Goal: Task Accomplishment & Management: Manage account settings

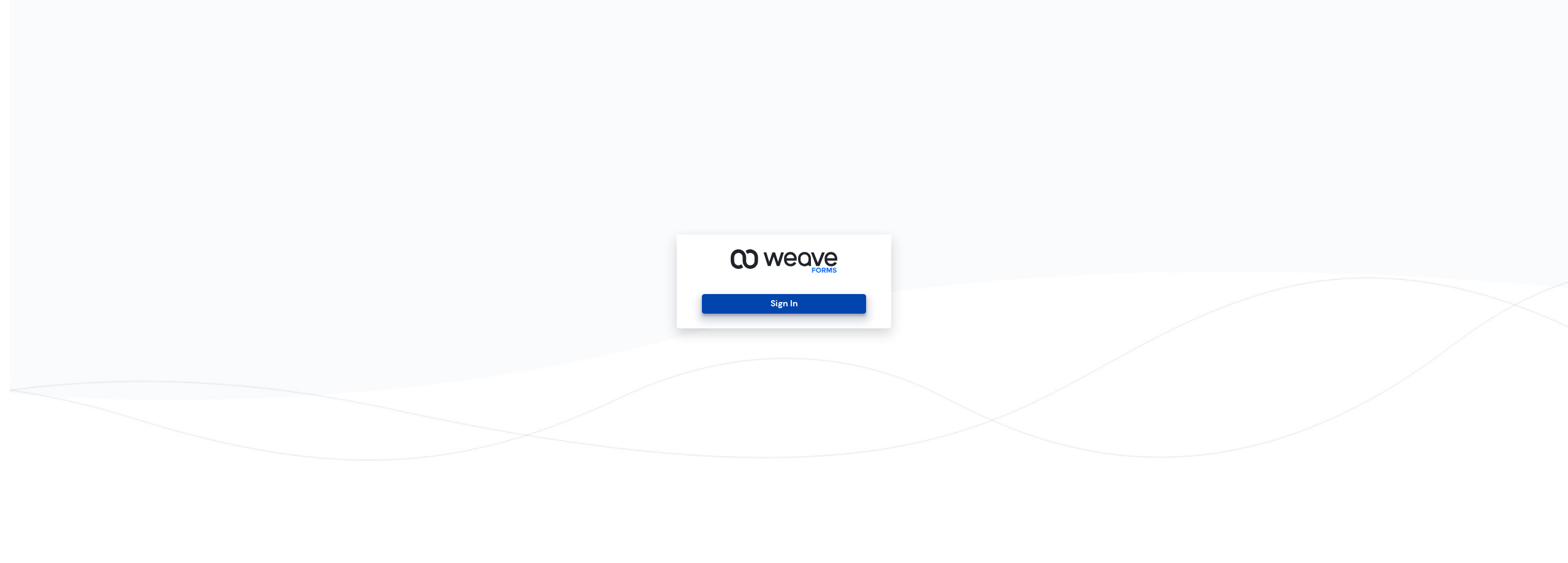
click at [810, 297] on button "Sign In" at bounding box center [783, 303] width 164 height 20
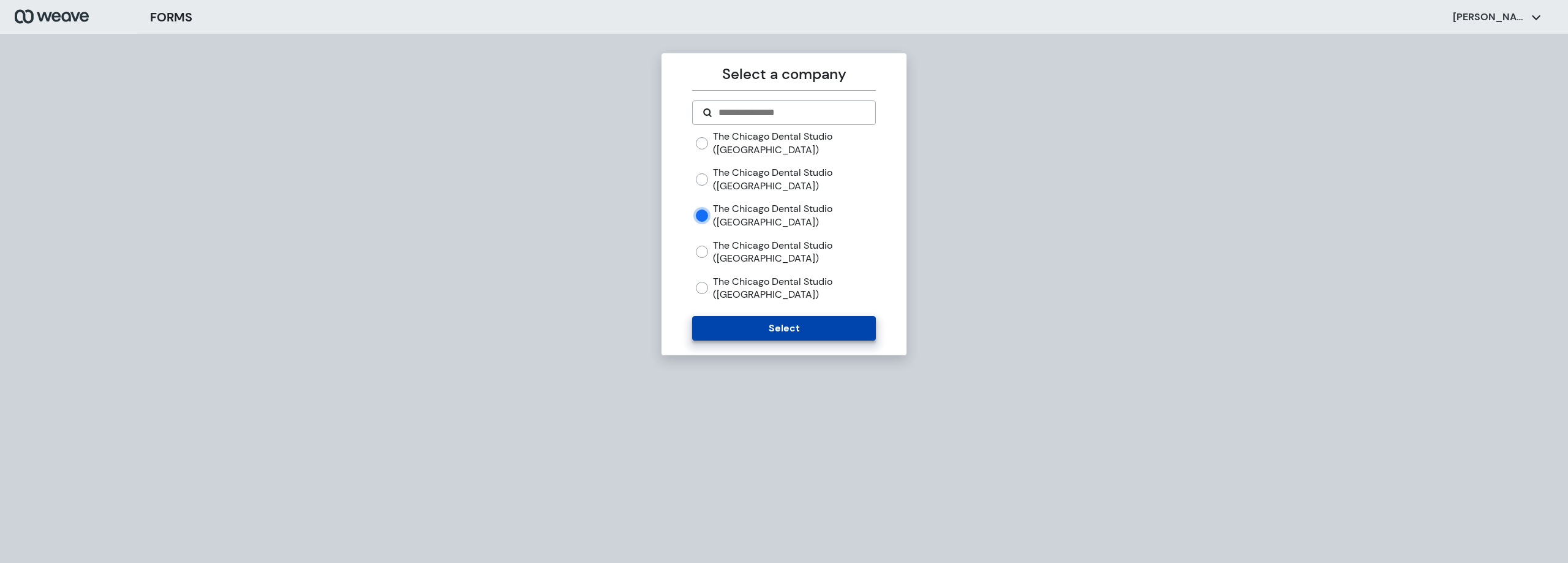
click at [763, 325] on button "Select" at bounding box center [783, 328] width 183 height 24
